Goal: Obtain resource: Download file/media

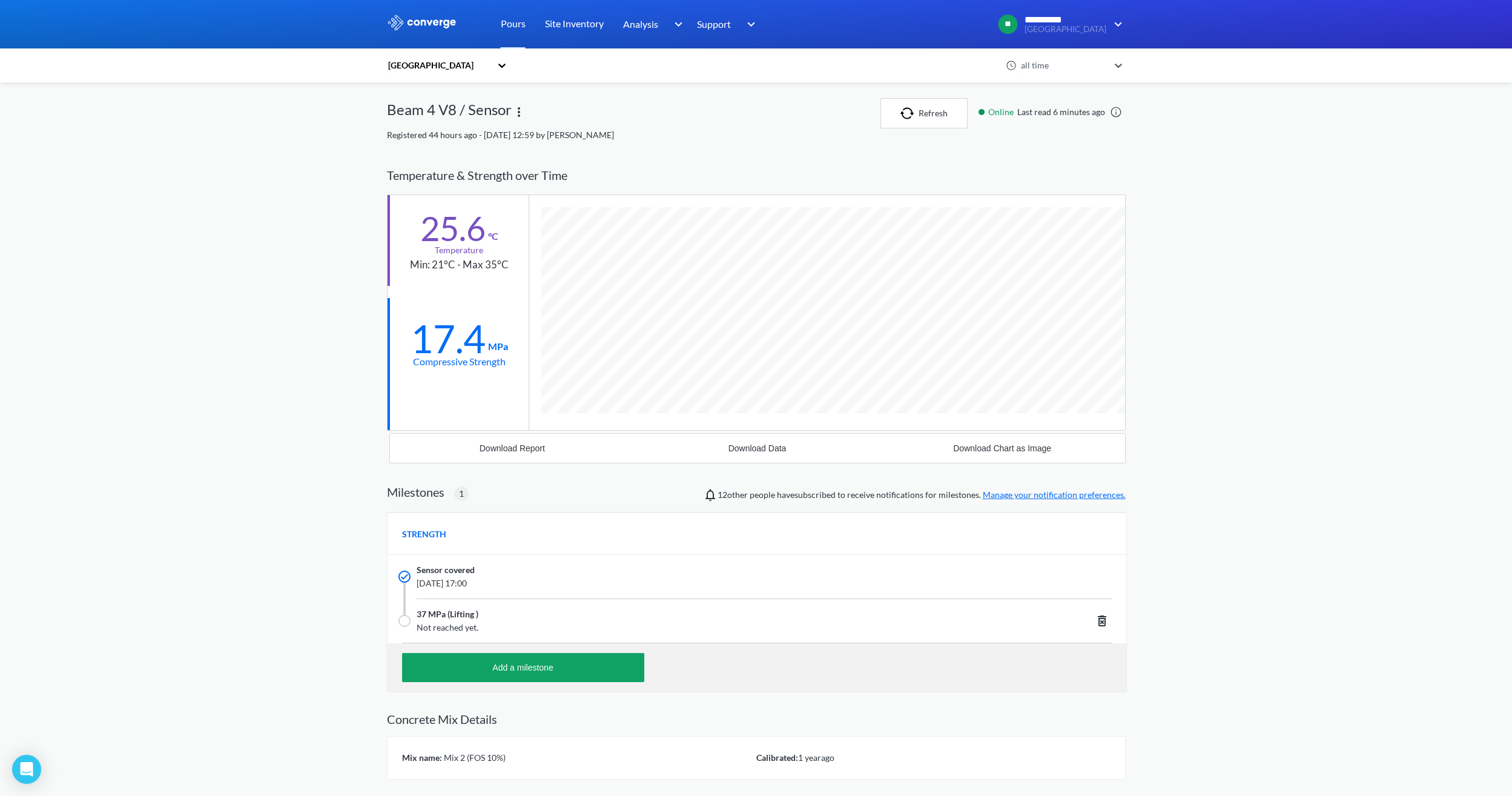
scroll to position [775, 738]
click at [911, 105] on button "Refresh" at bounding box center [924, 113] width 87 height 31
drag, startPoint x: 470, startPoint y: 350, endPoint x: 411, endPoint y: 339, distance: 60.0
click at [411, 339] on div "18.9 MPa" at bounding box center [459, 336] width 97 height 35
drag, startPoint x: 411, startPoint y: 339, endPoint x: 420, endPoint y: 437, distance: 98.4
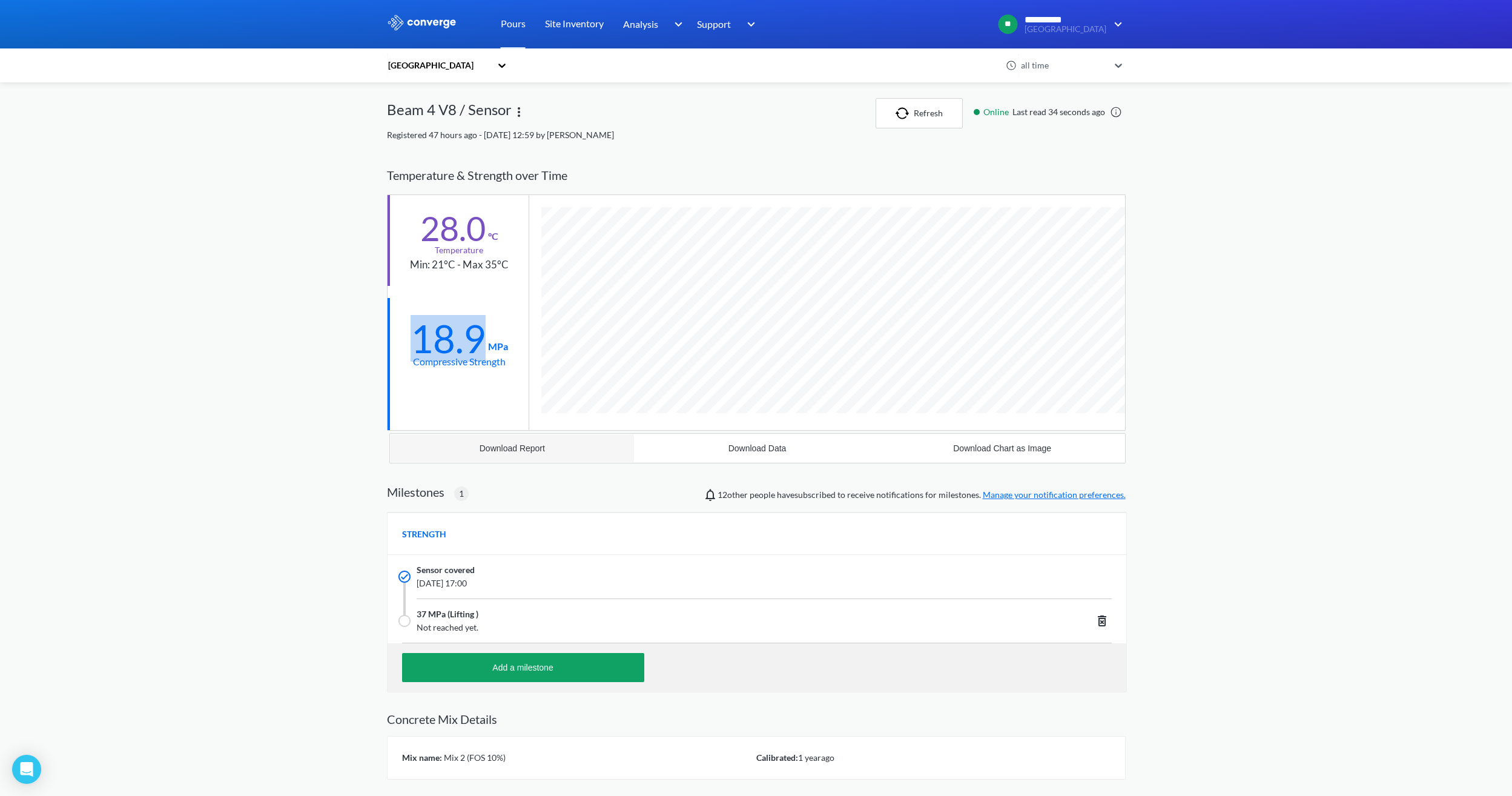
click at [420, 437] on button "Download Report" at bounding box center [512, 448] width 245 height 29
drag, startPoint x: 466, startPoint y: 230, endPoint x: 412, endPoint y: 230, distance: 54.0
click at [412, 230] on div "28.0 °C Temperature Min: 21°C - Max 35°C" at bounding box center [458, 241] width 141 height 91
drag, startPoint x: 412, startPoint y: 230, endPoint x: 432, endPoint y: 354, distance: 125.6
click at [432, 354] on div "Compressive Strength" at bounding box center [459, 361] width 93 height 15
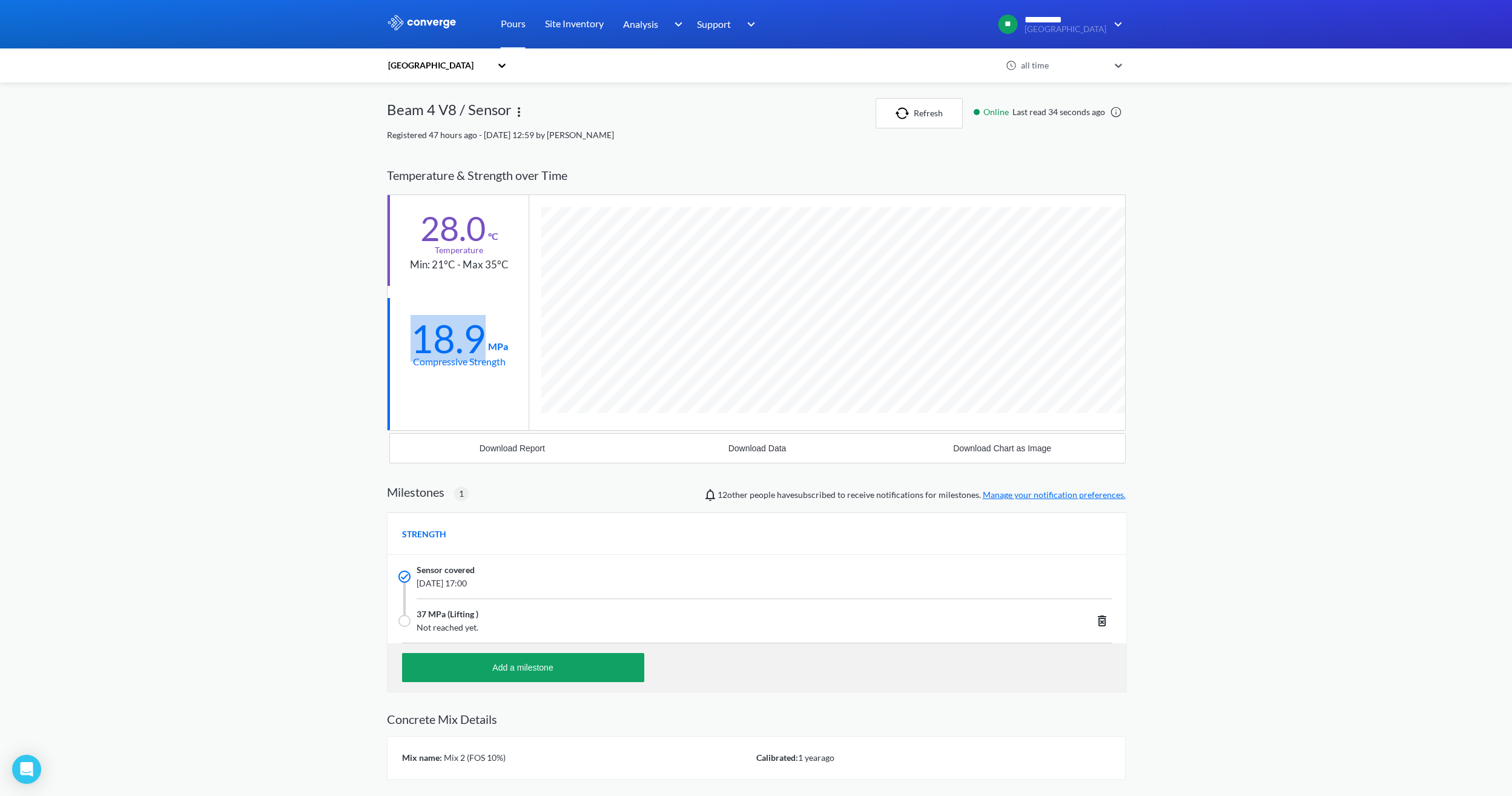
drag, startPoint x: 484, startPoint y: 342, endPoint x: 415, endPoint y: 330, distance: 70.0
click at [415, 330] on div "18.9" at bounding box center [448, 338] width 75 height 31
drag, startPoint x: 415, startPoint y: 330, endPoint x: 472, endPoint y: 385, distance: 79.2
click at [452, 385] on div "18.9 MPa Compressive Strength" at bounding box center [458, 343] width 141 height 91
